Goal: Transaction & Acquisition: Purchase product/service

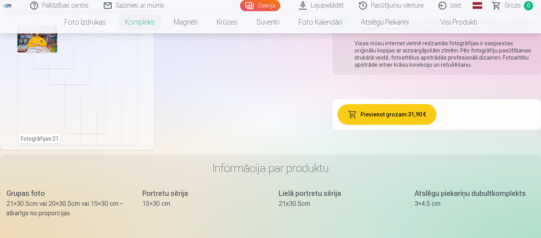
scroll to position [437, 0]
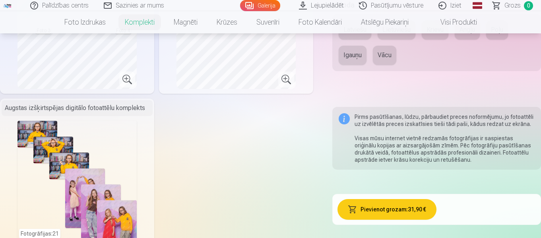
click at [81, 9] on link "Palīdzības centrs" at bounding box center [59, 5] width 73 height 11
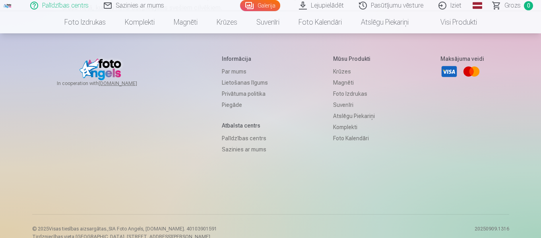
scroll to position [596, 0]
click at [238, 143] on link "Palīdzības centrs" at bounding box center [245, 137] width 46 height 11
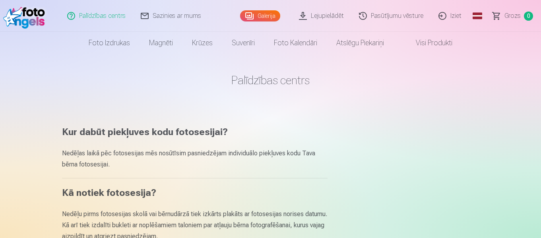
click at [311, 16] on link "Lejupielādēt" at bounding box center [322, 16] width 60 height 32
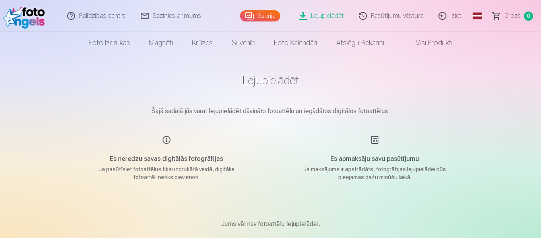
click at [264, 14] on link "Galerija" at bounding box center [260, 15] width 40 height 11
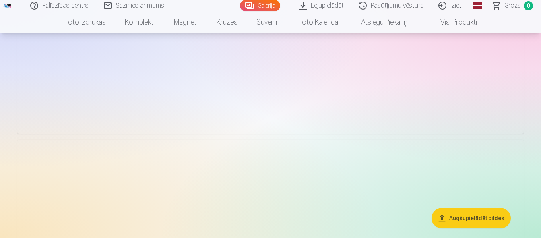
scroll to position [675, 0]
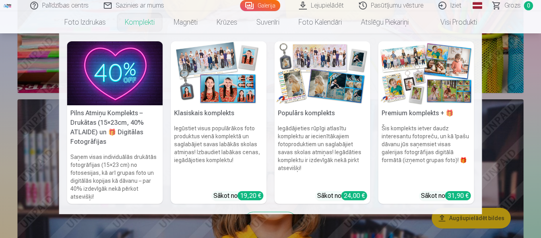
click at [505, 141] on nav "Pilns Atmiņu Komplekts – Drukātas (15×23cm, 40% ATLAIDE) un 🎁 Digitālas Fotogrā…" at bounding box center [270, 123] width 541 height 181
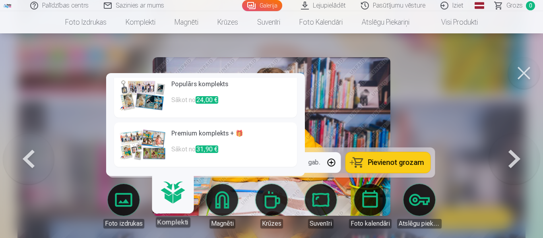
scroll to position [105, 0]
click at [217, 150] on span "31,90 €" at bounding box center [206, 149] width 23 height 8
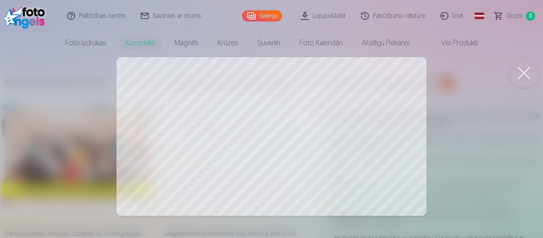
drag, startPoint x: 283, startPoint y: 143, endPoint x: 267, endPoint y: 143, distance: 15.9
click at [267, 143] on div at bounding box center [271, 119] width 543 height 238
click at [328, 128] on div at bounding box center [271, 119] width 543 height 238
click at [213, 100] on div at bounding box center [271, 119] width 543 height 238
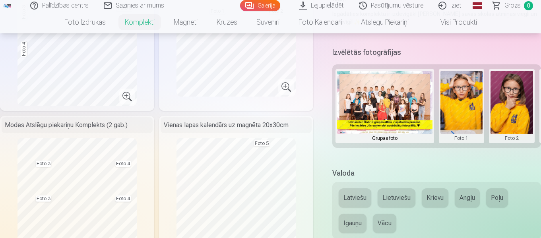
scroll to position [318, 0]
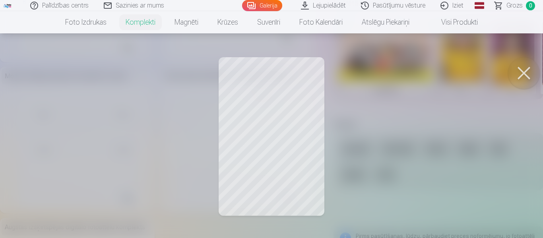
click at [526, 70] on button at bounding box center [524, 73] width 32 height 32
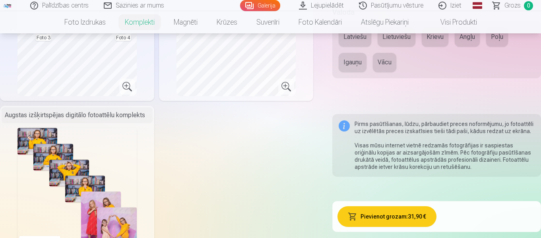
scroll to position [477, 0]
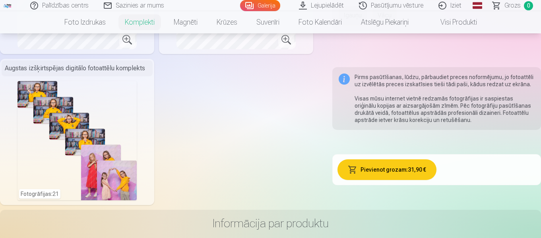
click at [385, 175] on button "Pievienot grozam : 31,90 €" at bounding box center [386, 169] width 99 height 21
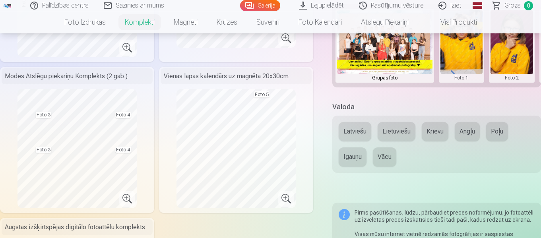
click at [356, 133] on button "Latviešu" at bounding box center [354, 131] width 33 height 19
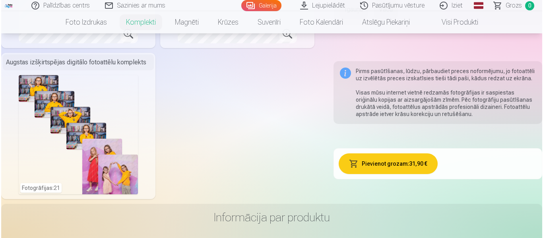
scroll to position [489, 0]
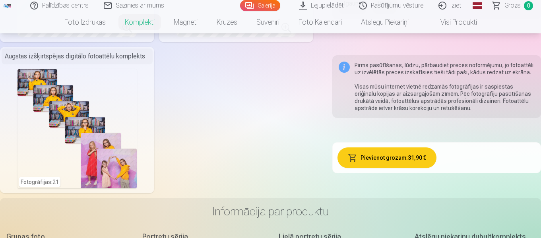
click at [400, 164] on button "Pievienot grozam : 31,90 €" at bounding box center [386, 157] width 99 height 21
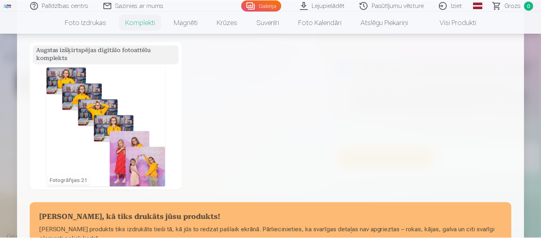
scroll to position [318, 0]
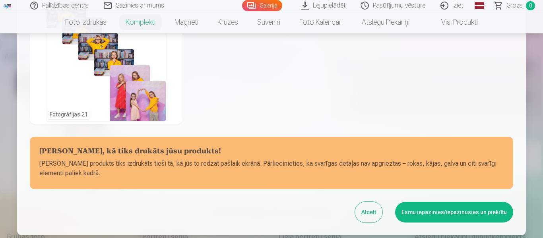
click at [358, 210] on div "Atcelt Esmu iepazinies/iepazinusies un piekrītu" at bounding box center [271, 212] width 483 height 21
click at [362, 209] on button "Atcelt" at bounding box center [368, 212] width 27 height 21
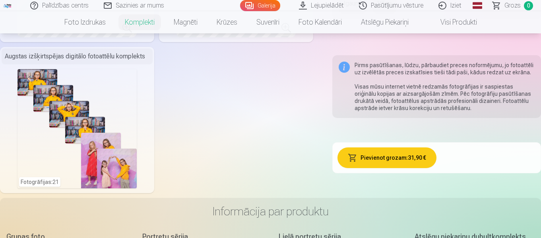
click at [139, 9] on link "Sazinies ar mums" at bounding box center [134, 5] width 75 height 11
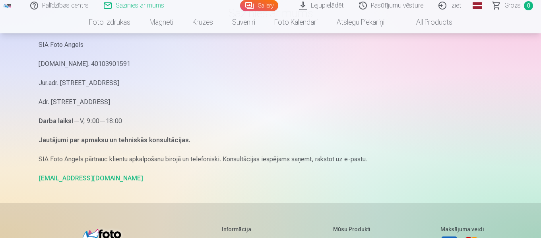
scroll to position [79, 0]
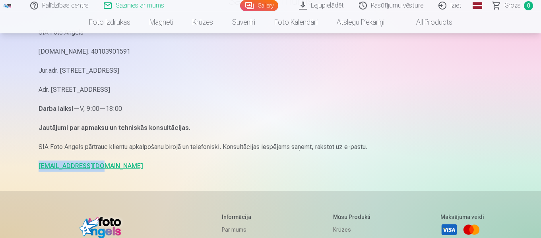
drag, startPoint x: 37, startPoint y: 164, endPoint x: 92, endPoint y: 167, distance: 55.3
click at [92, 167] on div "Sazinies ar mums SIA Foto Angels [DOMAIN_NAME]. 40103901591 Jur.adr. [STREET_AD…" at bounding box center [270, 165] width 477 height 489
copy link "[EMAIL_ADDRESS][DOMAIN_NAME]"
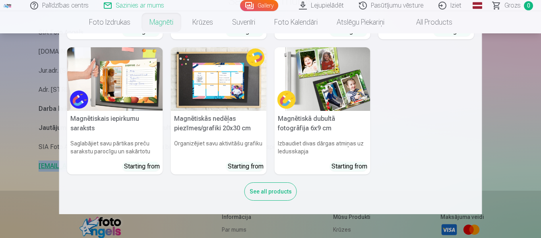
scroll to position [132, 0]
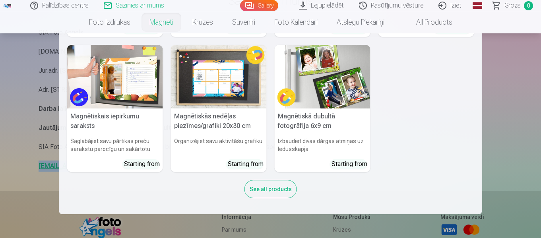
click at [355, 106] on img at bounding box center [323, 77] width 96 height 64
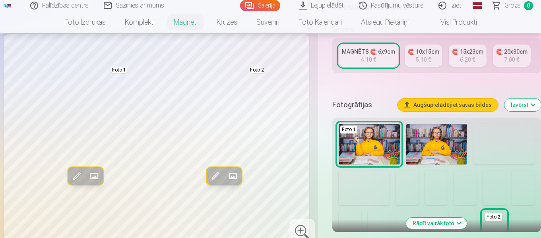
scroll to position [199, 0]
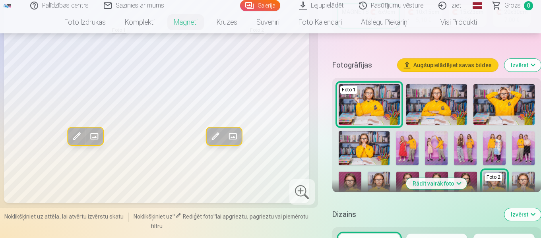
click at [436, 109] on img at bounding box center [436, 104] width 61 height 41
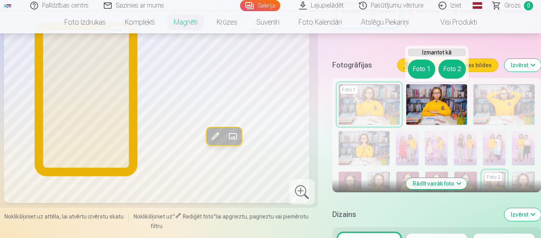
click at [423, 72] on button "Foto 1" at bounding box center [421, 69] width 27 height 19
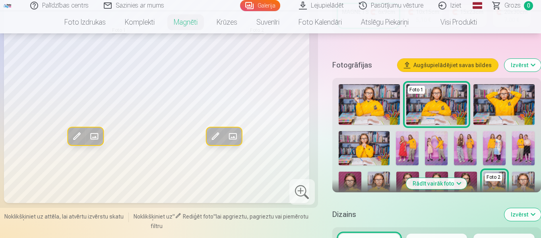
click at [362, 145] on img at bounding box center [363, 148] width 51 height 34
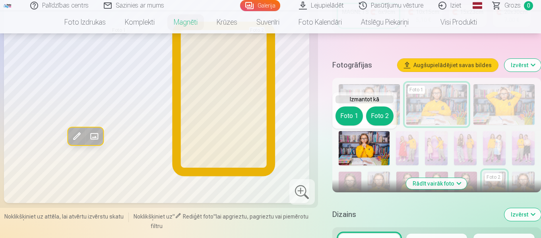
click at [381, 118] on button "Foto 2" at bounding box center [379, 115] width 27 height 19
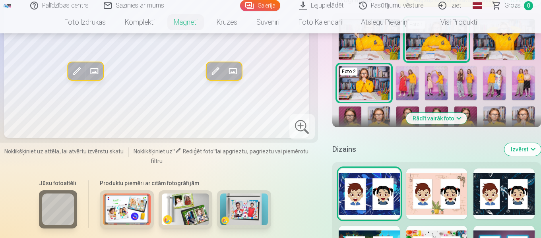
scroll to position [278, 0]
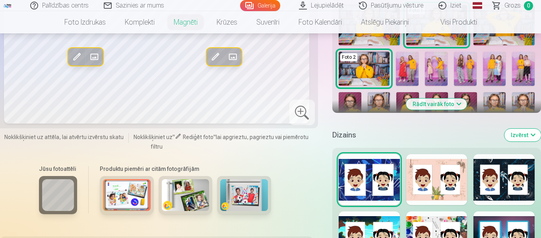
click at [438, 106] on button "Rādīt vairāk foto" at bounding box center [436, 104] width 61 height 11
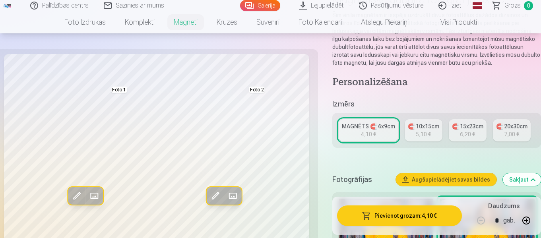
scroll to position [79, 0]
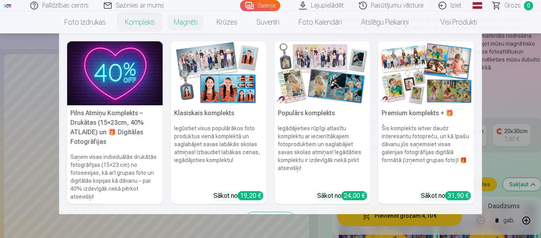
click at [461, 192] on div "31,90 €" at bounding box center [458, 195] width 26 height 9
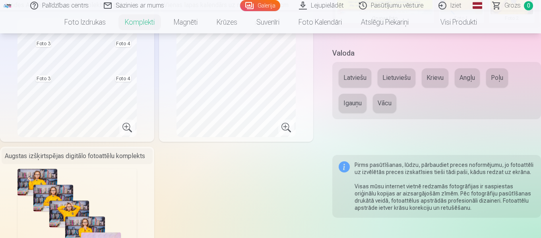
scroll to position [397, 0]
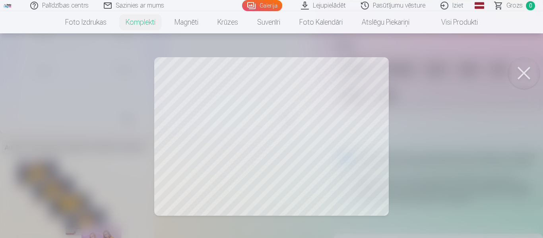
click at [383, 144] on div at bounding box center [271, 119] width 543 height 238
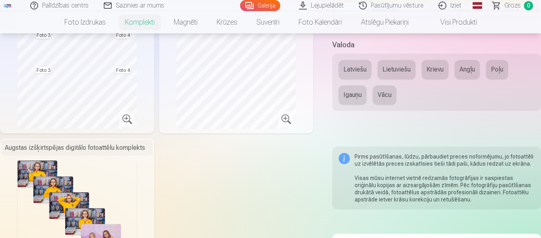
click at [356, 70] on button "Latviešu" at bounding box center [354, 69] width 33 height 19
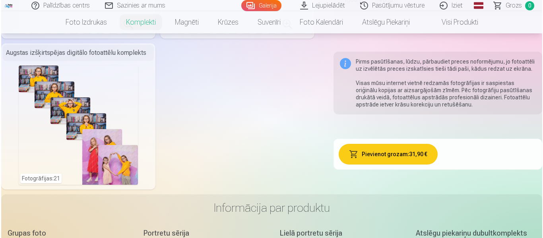
scroll to position [477, 0]
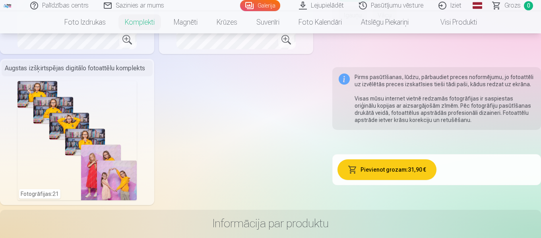
click at [47, 90] on div "Fotogrāfijas : 21" at bounding box center [76, 140] width 119 height 119
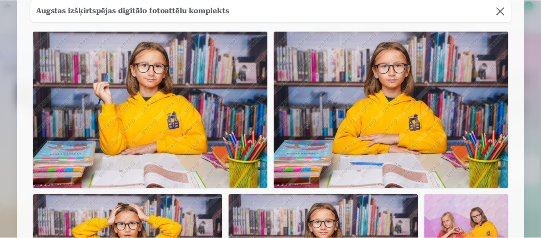
scroll to position [31, 0]
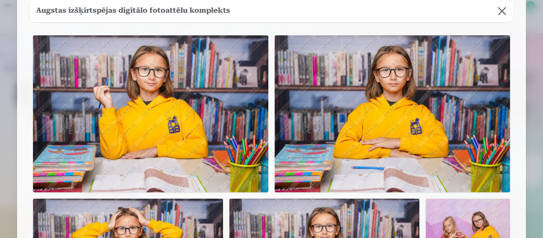
click at [145, 108] on img at bounding box center [150, 113] width 235 height 157
click at [498, 13] on button at bounding box center [502, 11] width 22 height 22
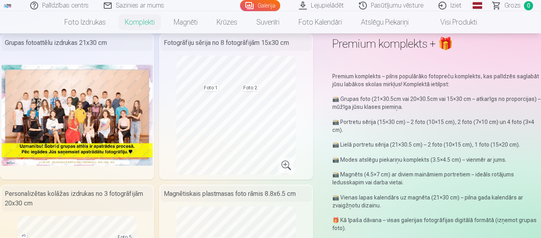
scroll to position [0, 0]
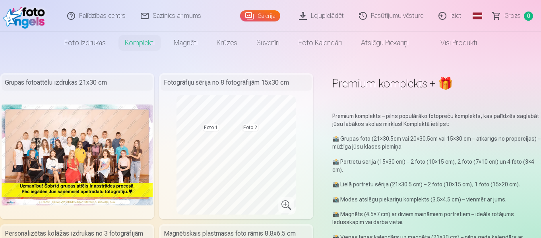
click at [448, 40] on link "Visi produkti" at bounding box center [452, 43] width 68 height 22
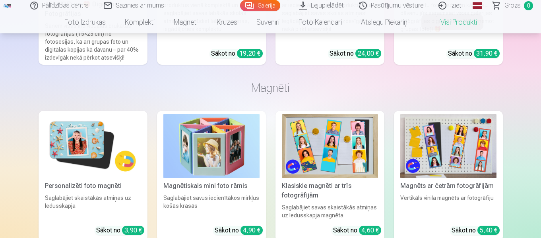
scroll to position [397, 0]
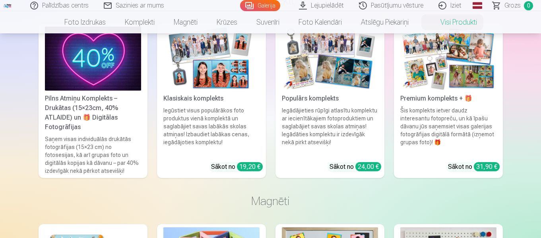
click at [488, 168] on div "31,90 €" at bounding box center [487, 166] width 26 height 9
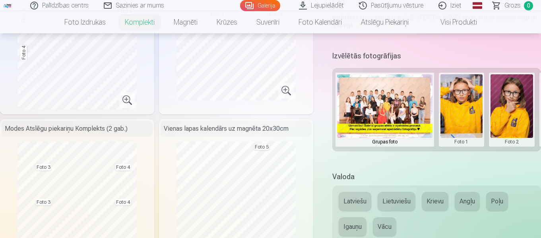
scroll to position [278, 0]
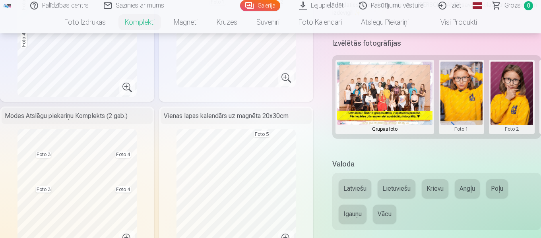
click at [347, 187] on button "Latviešu" at bounding box center [354, 188] width 33 height 19
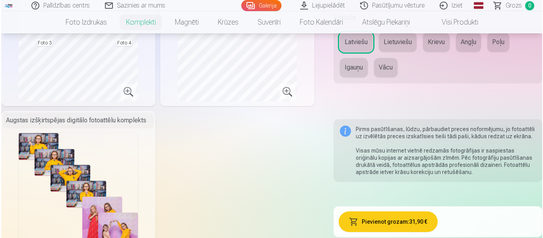
scroll to position [477, 0]
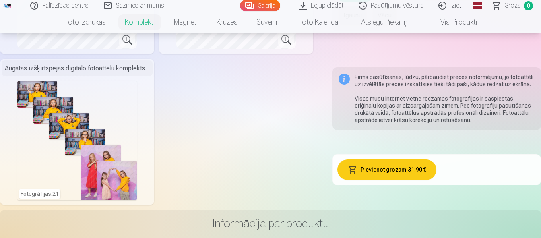
click at [370, 168] on button "Pievienot grozam : 31,90 €" at bounding box center [386, 169] width 99 height 21
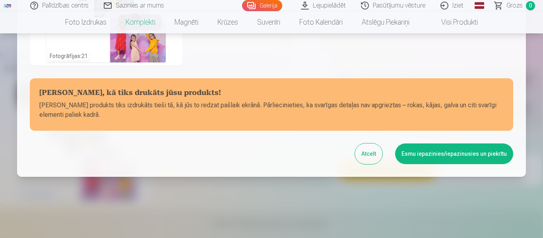
scroll to position [379, 0]
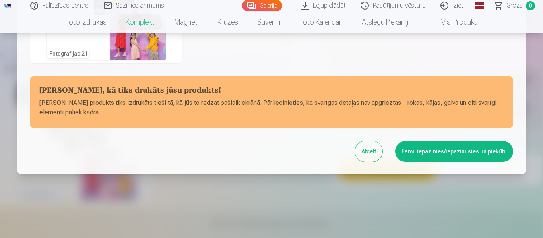
click at [443, 156] on button "Esmu iepazinies/iepazinusies un piekrītu" at bounding box center [454, 151] width 118 height 21
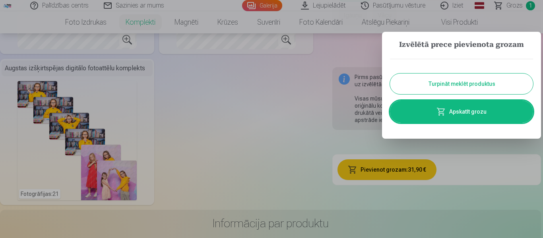
click at [449, 108] on link "Apskatīt grozu" at bounding box center [461, 112] width 143 height 22
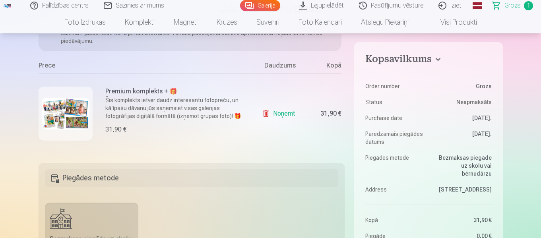
scroll to position [40, 0]
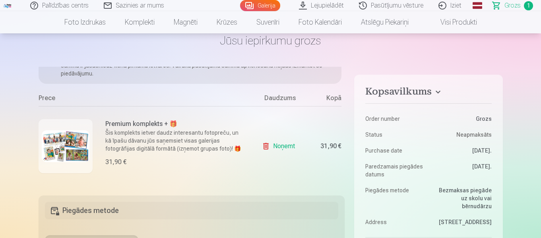
click at [262, 145] on link "Noņemt" at bounding box center [280, 146] width 36 height 16
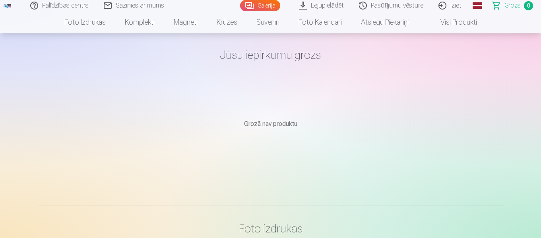
scroll to position [0, 0]
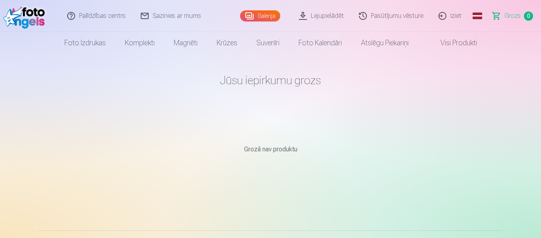
click at [154, 14] on link "Sazinies ar mums" at bounding box center [170, 16] width 75 height 32
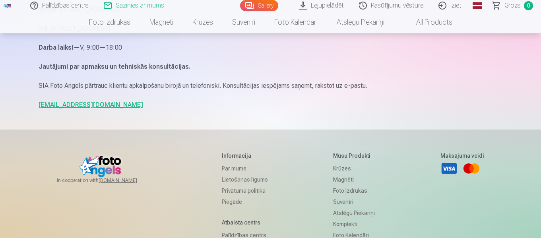
scroll to position [159, 0]
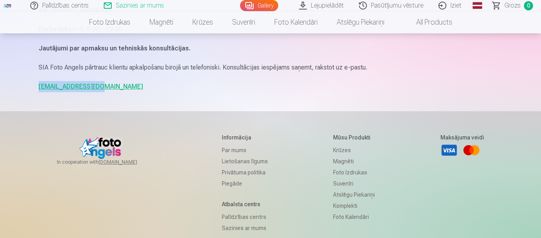
drag, startPoint x: 35, startPoint y: 85, endPoint x: 99, endPoint y: 88, distance: 64.8
click at [99, 88] on div "Sazinies ar mums SIA Foto Angels [DOMAIN_NAME]. 40103901591 Jur.adr. [STREET_AD…" at bounding box center [270, 85] width 477 height 489
copy link "[EMAIL_ADDRESS][DOMAIN_NAME]"
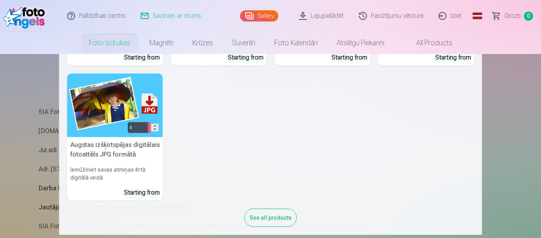
scroll to position [0, 0]
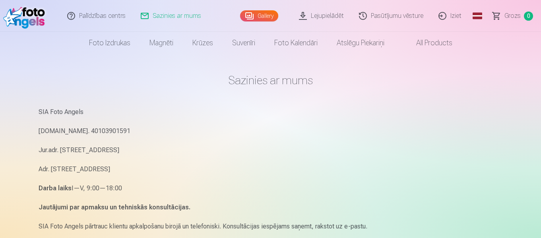
drag, startPoint x: 273, startPoint y: 16, endPoint x: 278, endPoint y: 34, distance: 18.8
click at [273, 16] on link "Gallery" at bounding box center [259, 15] width 38 height 11
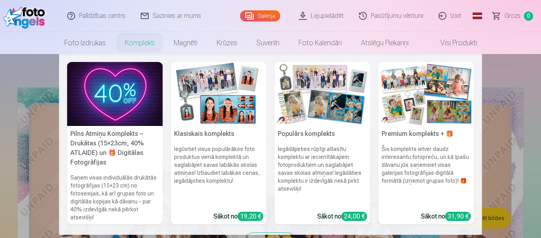
click at [137, 43] on link "Komplekti" at bounding box center [139, 43] width 49 height 22
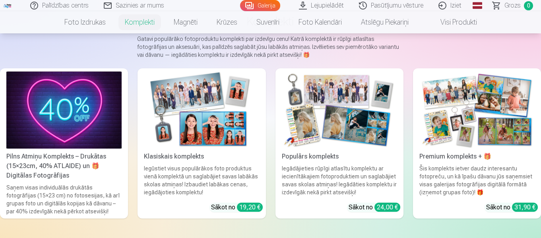
scroll to position [79, 0]
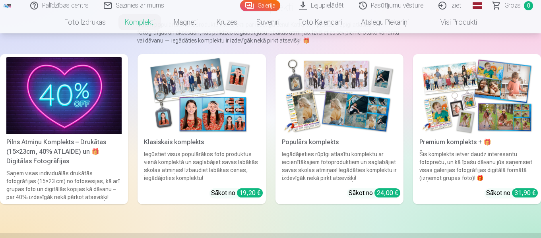
click at [529, 194] on div "31,90 €" at bounding box center [525, 192] width 26 height 9
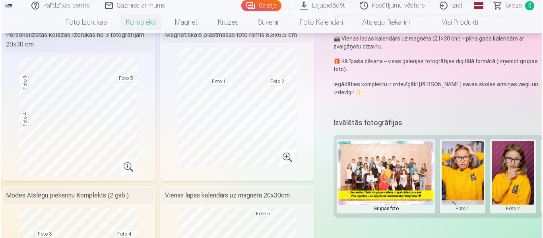
scroll to position [238, 0]
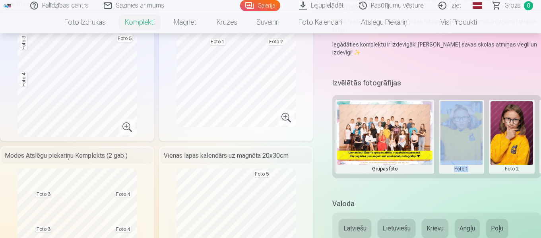
drag, startPoint x: 435, startPoint y: 180, endPoint x: 472, endPoint y: 178, distance: 36.6
click at [472, 178] on div "Izvēlētās fotogrāfijas Grupas foto Foto 1 Foto 2 Foto 3 Foto 4 Foto 5" at bounding box center [436, 132] width 209 height 113
click at [509, 156] on button at bounding box center [511, 136] width 43 height 71
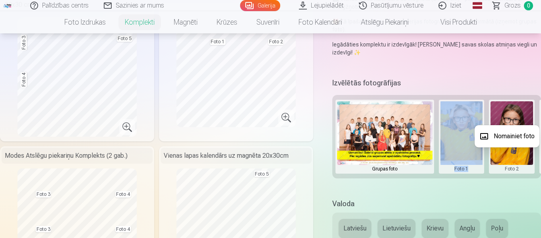
click at [507, 143] on button "Nomainiet foto" at bounding box center [506, 136] width 65 height 22
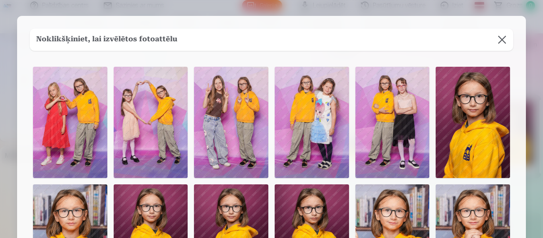
click at [501, 36] on button at bounding box center [502, 40] width 22 height 22
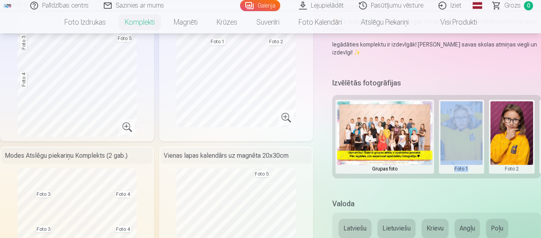
click at [520, 151] on button at bounding box center [511, 136] width 43 height 71
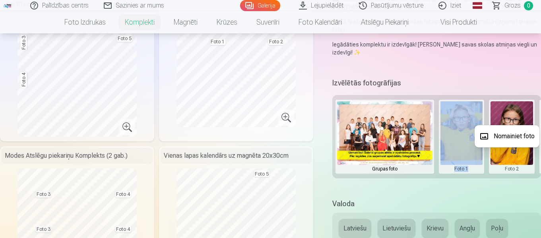
click at [515, 137] on button "Nomainiet foto" at bounding box center [506, 136] width 65 height 22
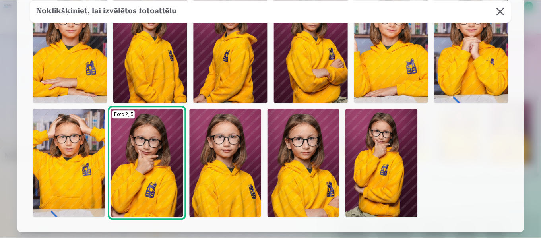
scroll to position [199, 0]
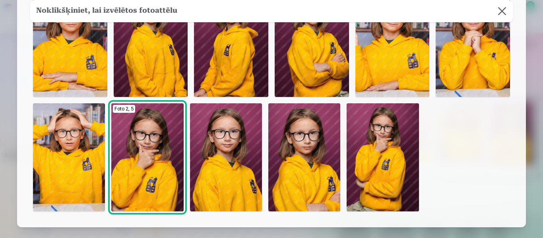
click at [322, 147] on img at bounding box center [304, 157] width 72 height 108
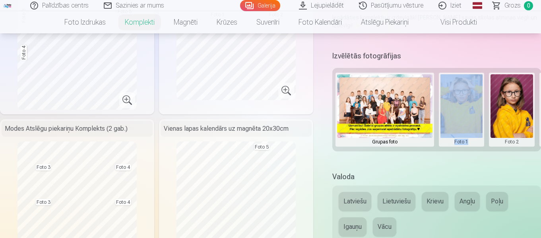
scroll to position [278, 0]
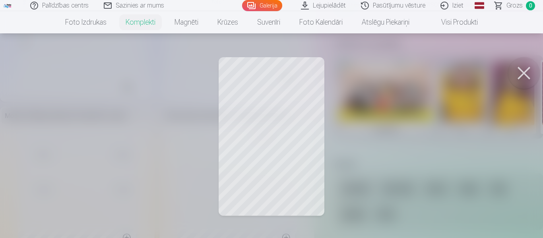
click at [280, 115] on div at bounding box center [271, 119] width 543 height 238
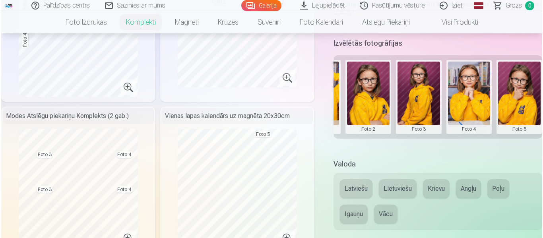
scroll to position [0, 148]
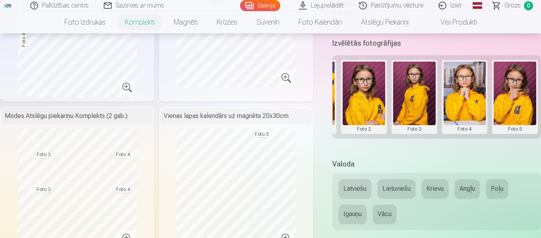
click at [510, 104] on button at bounding box center [514, 97] width 43 height 71
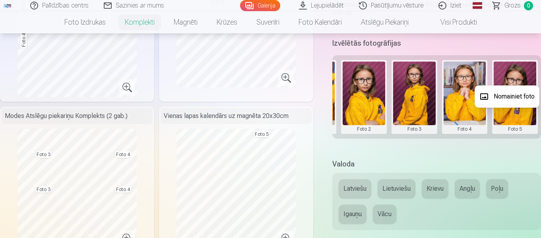
click at [512, 96] on button "Nomainiet foto" at bounding box center [506, 96] width 65 height 22
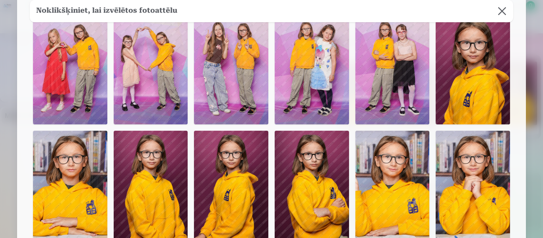
scroll to position [40, 0]
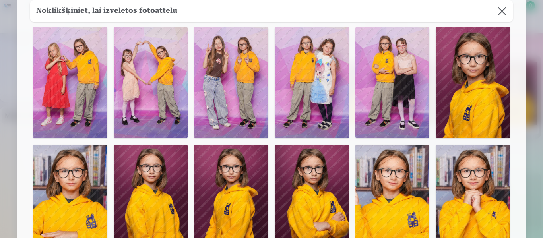
click at [473, 102] on img at bounding box center [472, 82] width 74 height 111
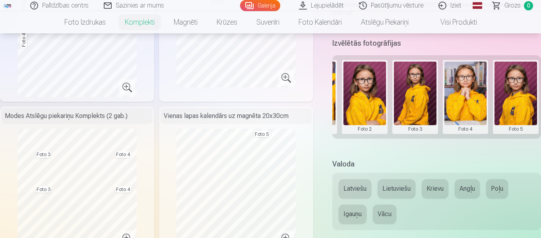
click at [515, 106] on button at bounding box center [515, 97] width 43 height 71
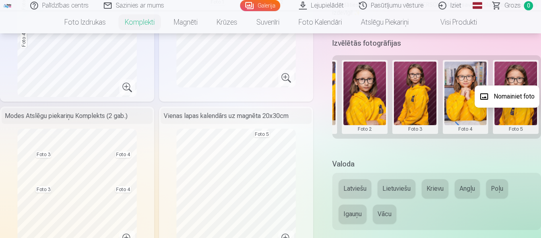
click at [517, 97] on button "Nomainiet foto" at bounding box center [506, 96] width 65 height 22
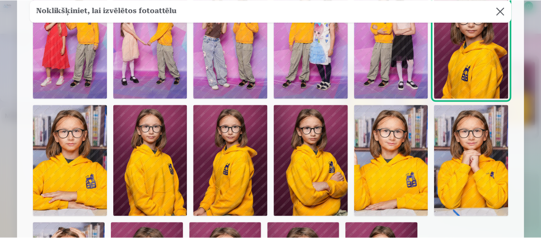
scroll to position [119, 0]
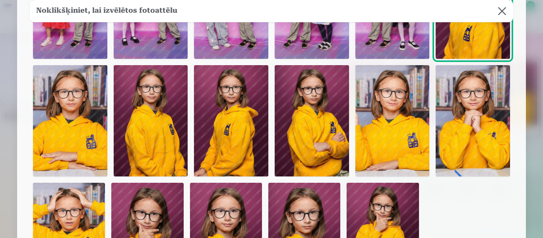
click at [477, 133] on img at bounding box center [472, 120] width 74 height 111
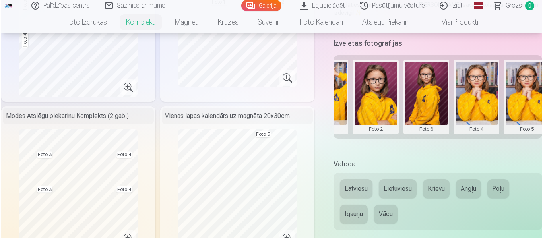
scroll to position [0, 148]
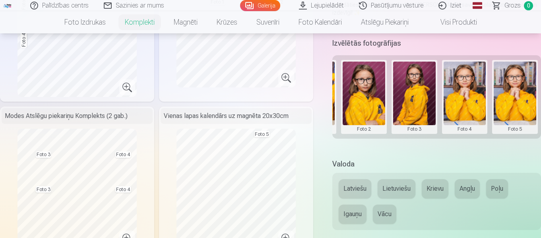
click at [520, 103] on button at bounding box center [514, 97] width 43 height 71
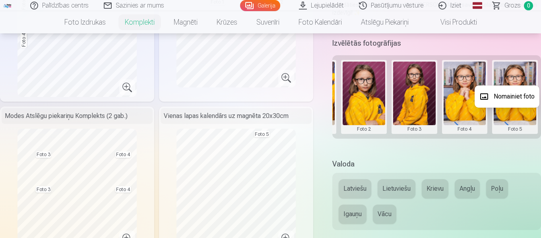
click at [520, 98] on button "Nomainiet foto" at bounding box center [506, 96] width 65 height 22
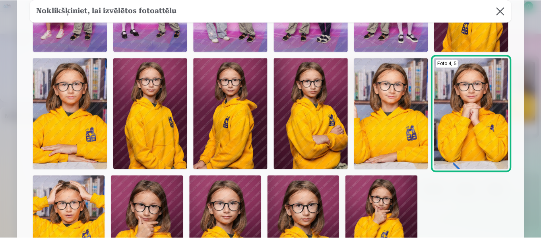
scroll to position [119, 0]
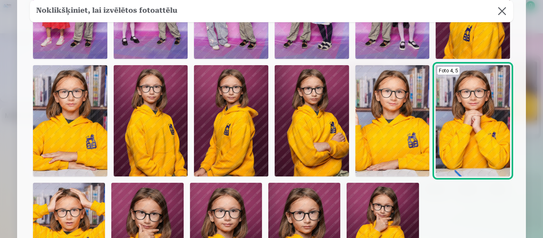
click at [404, 139] on img at bounding box center [392, 120] width 74 height 111
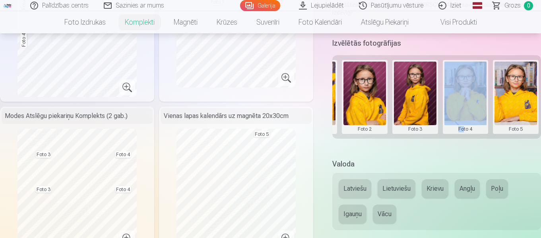
drag, startPoint x: 462, startPoint y: 141, endPoint x: 424, endPoint y: 143, distance: 38.2
click at [424, 143] on div "Izvēlētās fotogrāfijas Grupas foto Foto 1 Foto 2 Foto 3 Foto 4 Foto 5" at bounding box center [436, 92] width 209 height 113
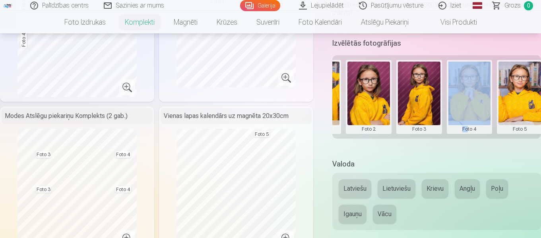
scroll to position [0, 148]
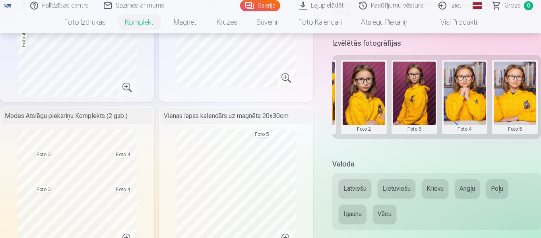
click at [440, 161] on h5 "Valoda" at bounding box center [436, 164] width 209 height 11
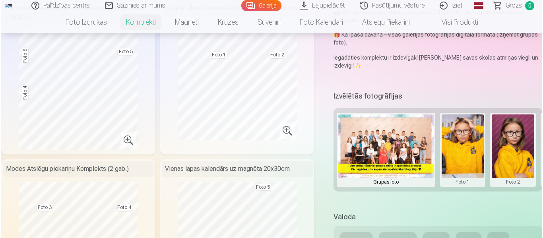
scroll to position [238, 0]
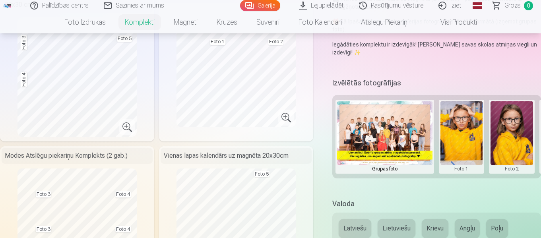
click at [464, 132] on button at bounding box center [461, 136] width 43 height 71
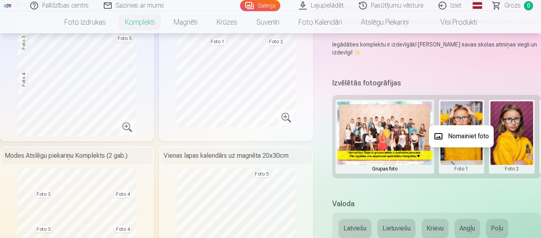
click at [465, 137] on button "Nomainiet foto" at bounding box center [461, 136] width 65 height 22
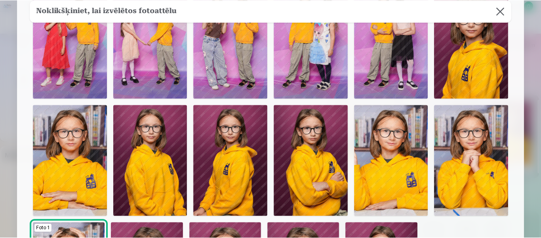
scroll to position [0, 0]
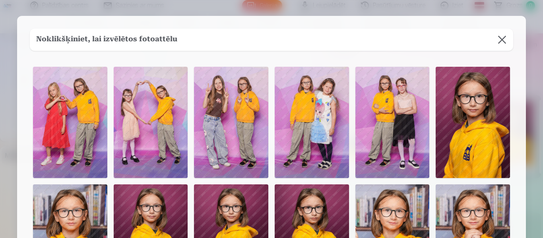
click at [501, 45] on button at bounding box center [502, 40] width 22 height 22
